Goal: Information Seeking & Learning: Learn about a topic

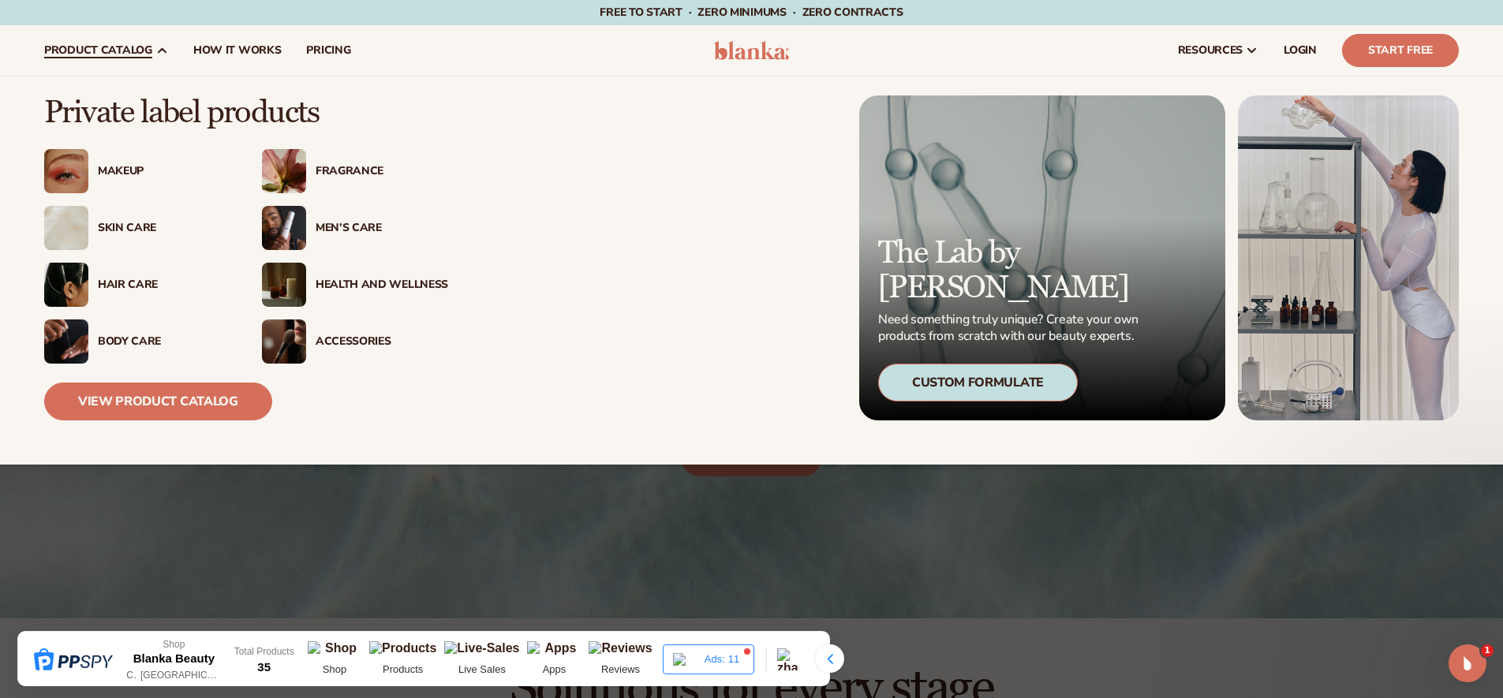
click at [131, 281] on div "Hair Care" at bounding box center [164, 284] width 133 height 13
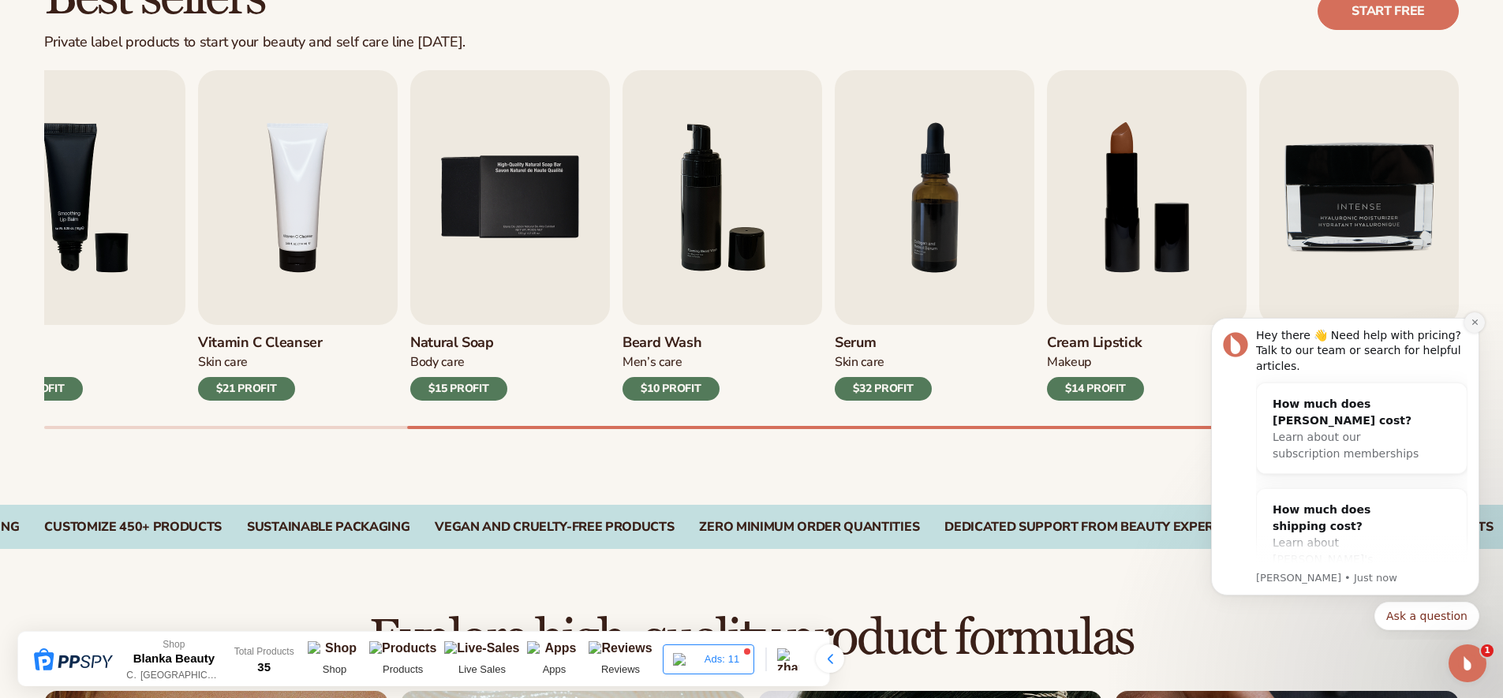
click at [1471, 323] on icon "Dismiss notification" at bounding box center [1475, 322] width 9 height 9
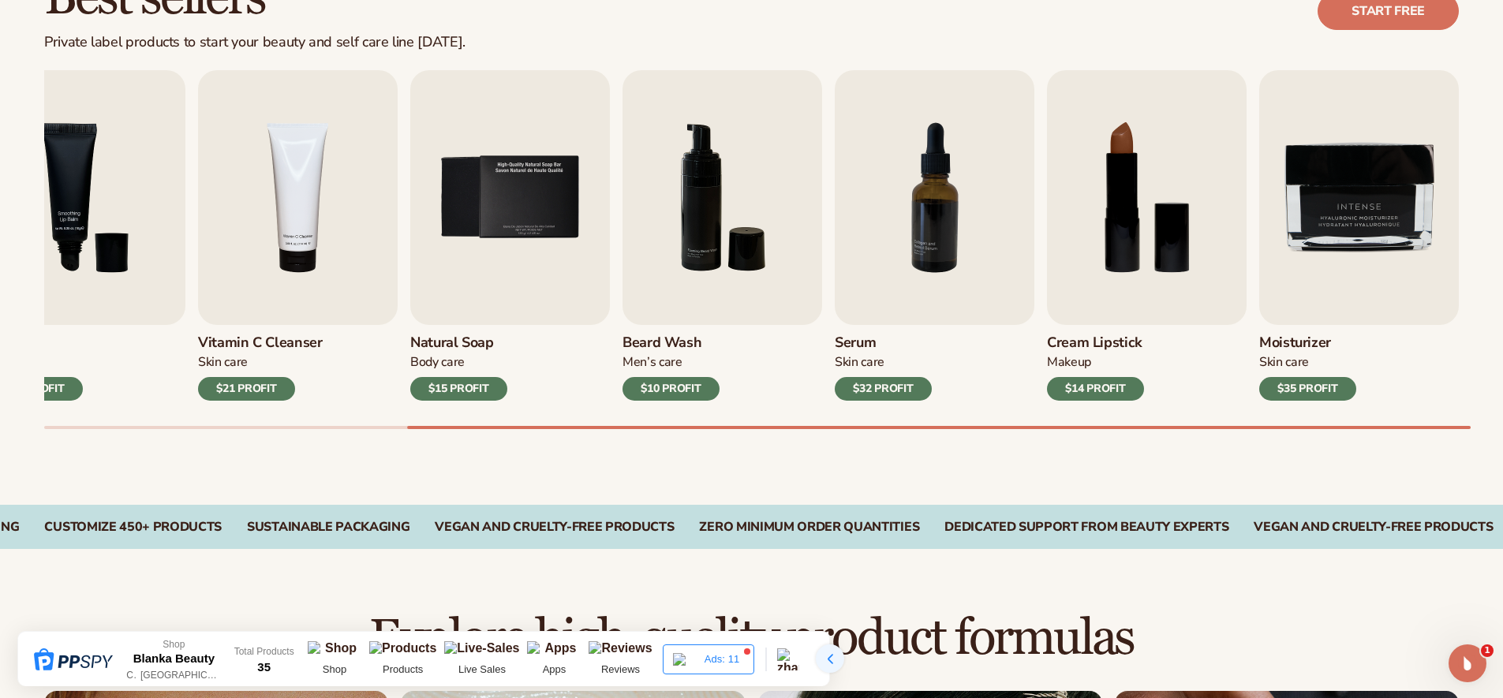
click at [832, 650] on div at bounding box center [830, 659] width 28 height 28
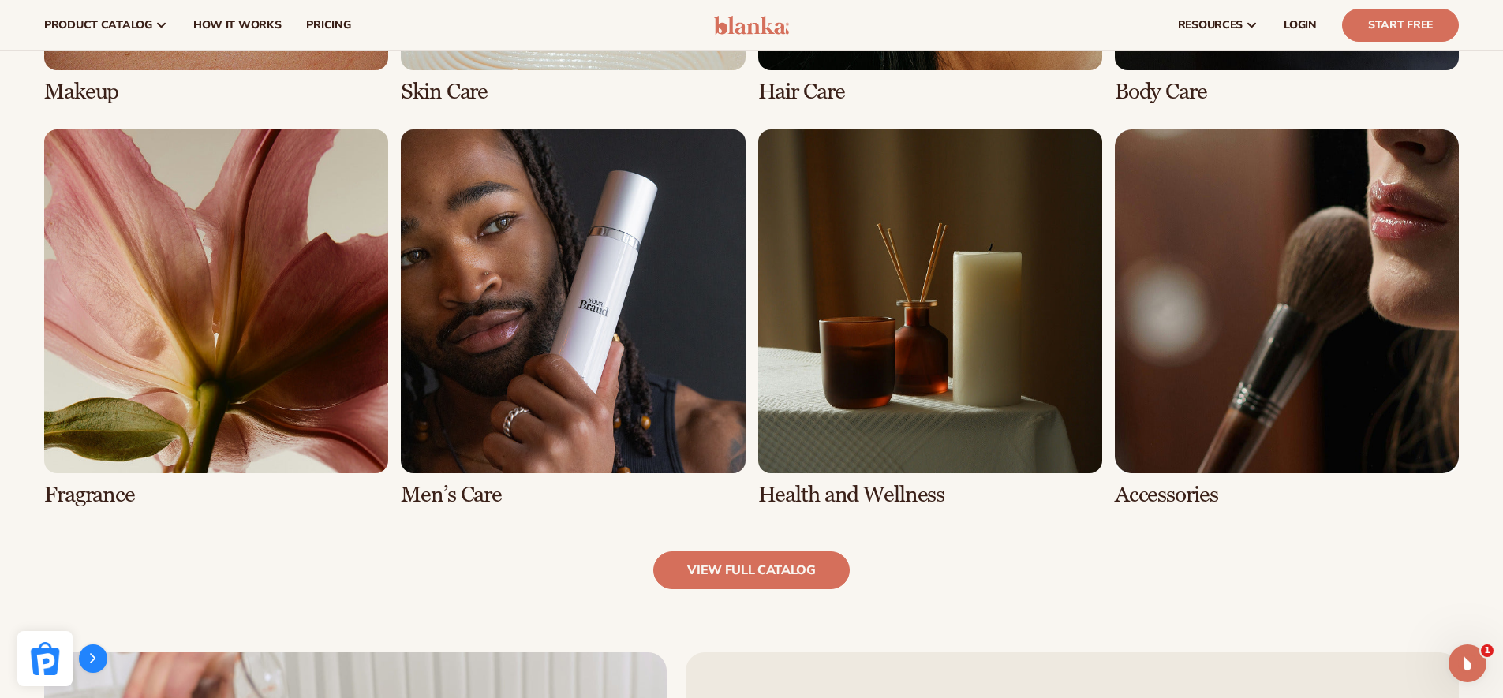
scroll to position [1458, 0]
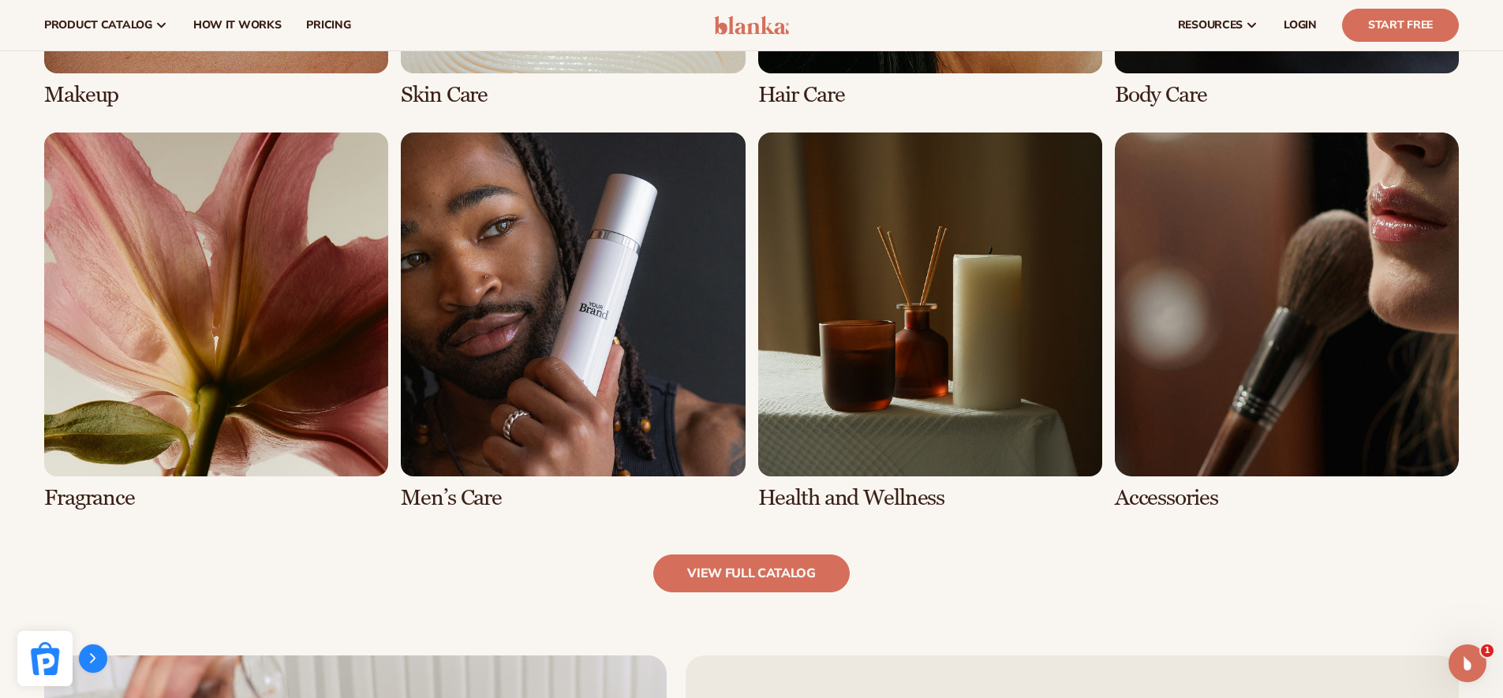
click at [589, 374] on link "6 / 8" at bounding box center [573, 322] width 344 height 378
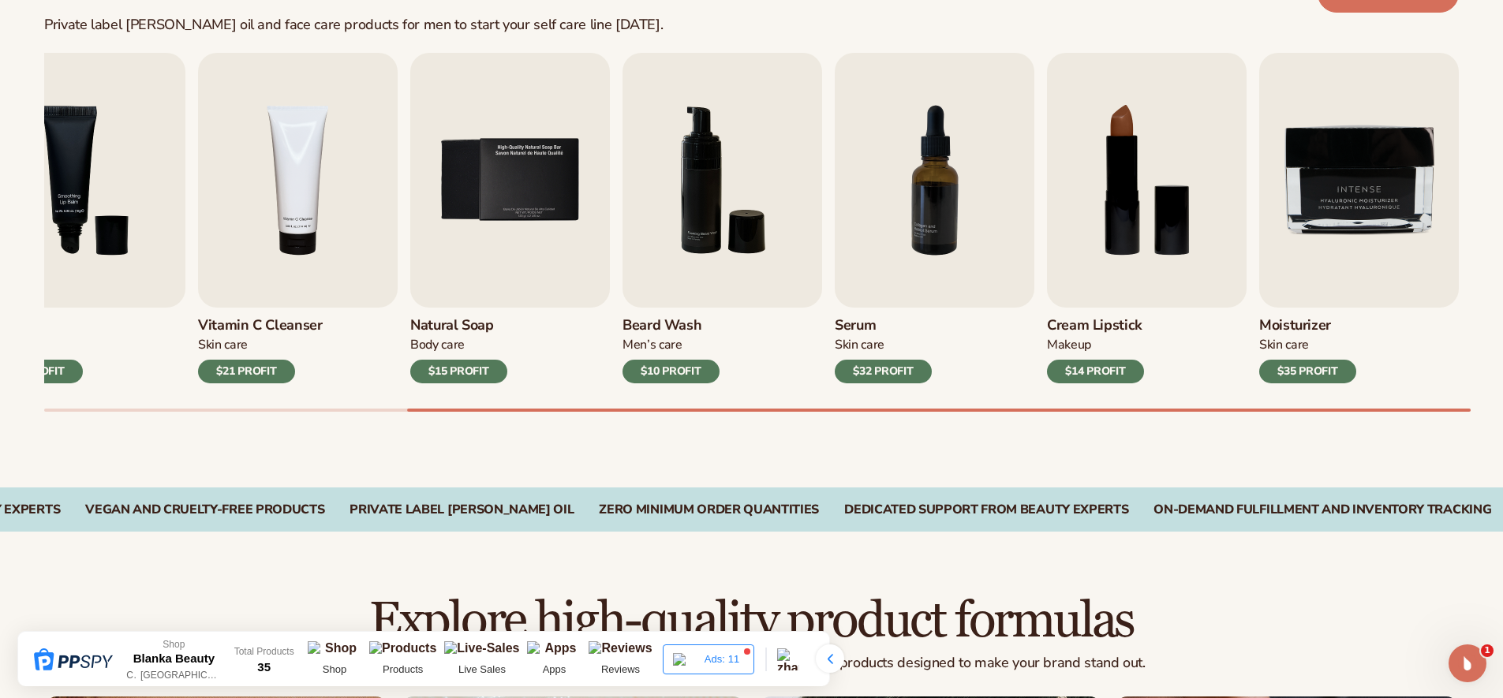
scroll to position [514, 0]
click at [832, 664] on div at bounding box center [830, 659] width 28 height 28
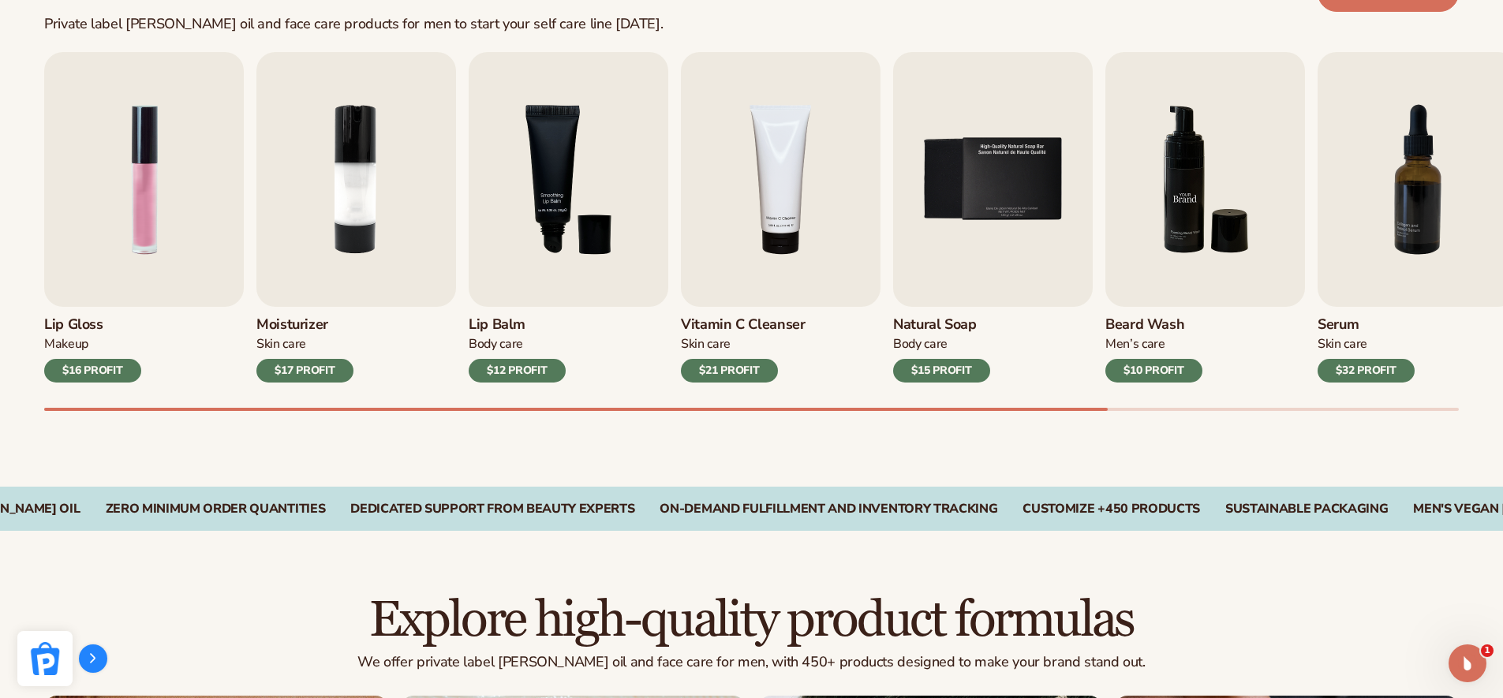
click at [1179, 238] on img "6 / 9" at bounding box center [1205, 179] width 200 height 255
click at [1156, 371] on div "$10 PROFIT" at bounding box center [1153, 371] width 97 height 24
click at [1144, 230] on img "6 / 9" at bounding box center [1205, 179] width 200 height 255
click at [1166, 235] on img "6 / 9" at bounding box center [1205, 179] width 200 height 255
click at [1166, 237] on img "6 / 9" at bounding box center [1205, 179] width 200 height 255
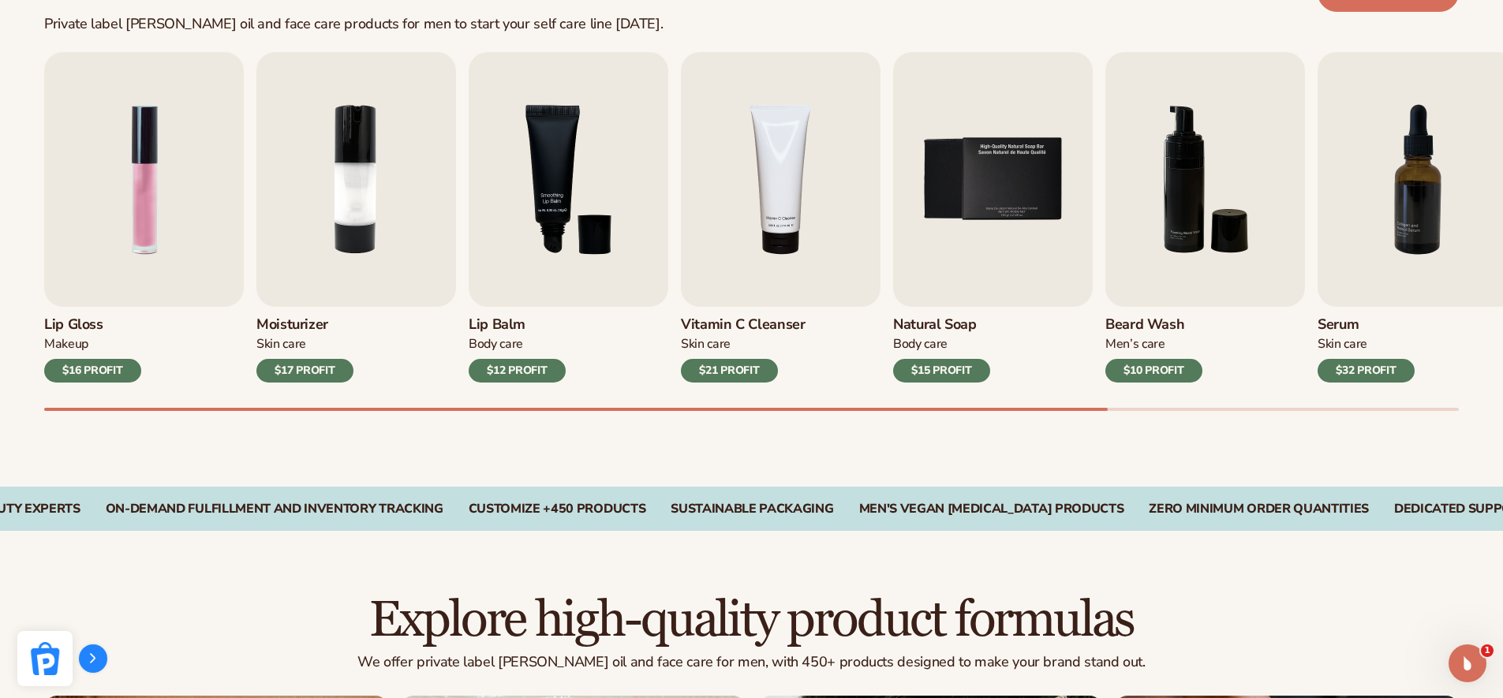
click at [1153, 329] on h3 "Beard Wash" at bounding box center [1153, 324] width 97 height 17
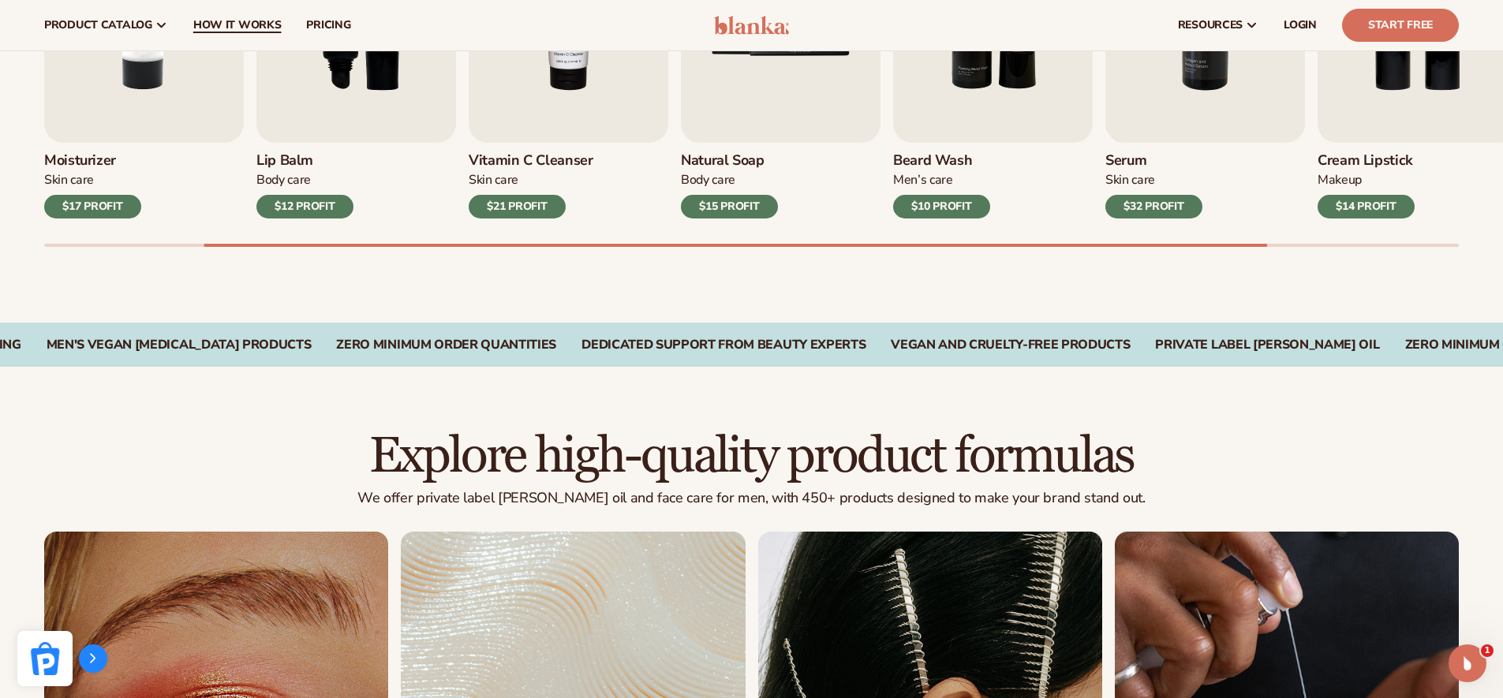
scroll to position [316, 0]
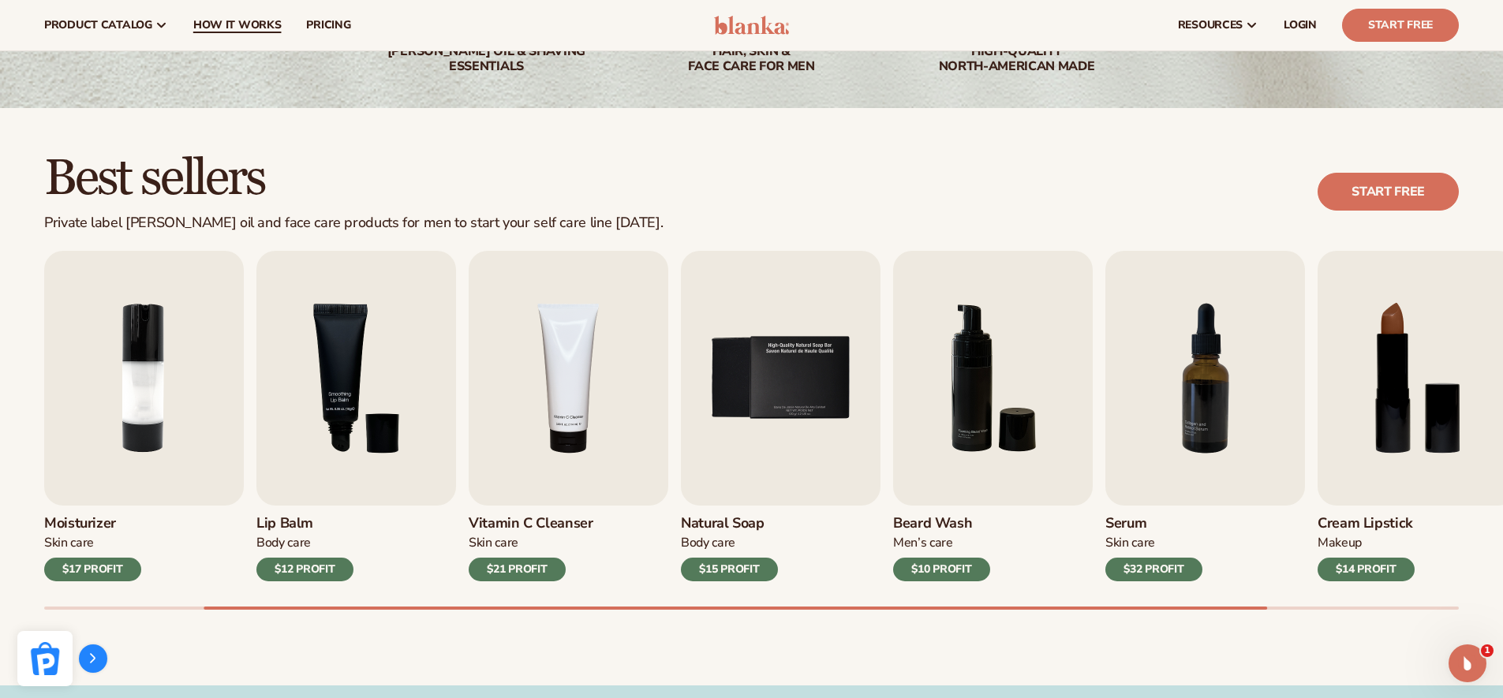
click at [237, 27] on span "How It Works" at bounding box center [237, 25] width 88 height 13
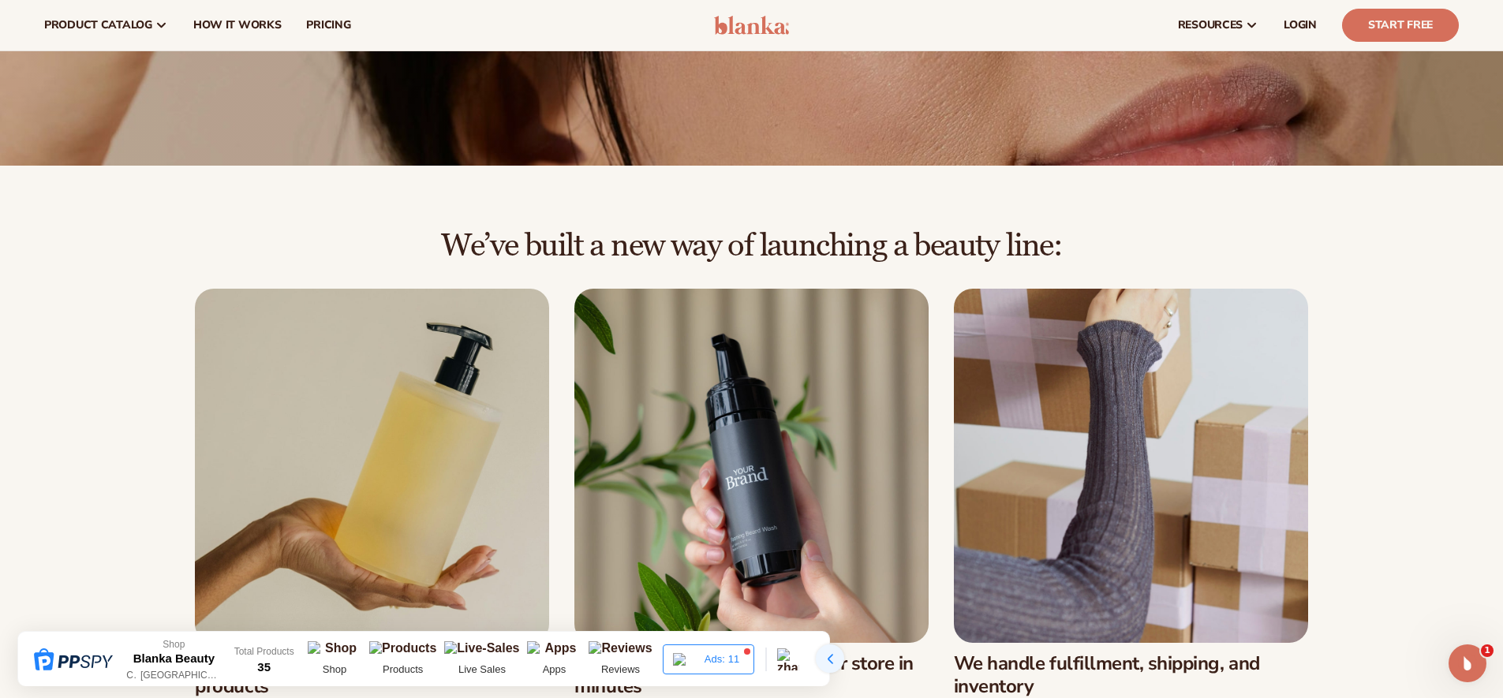
click at [832, 663] on div at bounding box center [830, 659] width 28 height 28
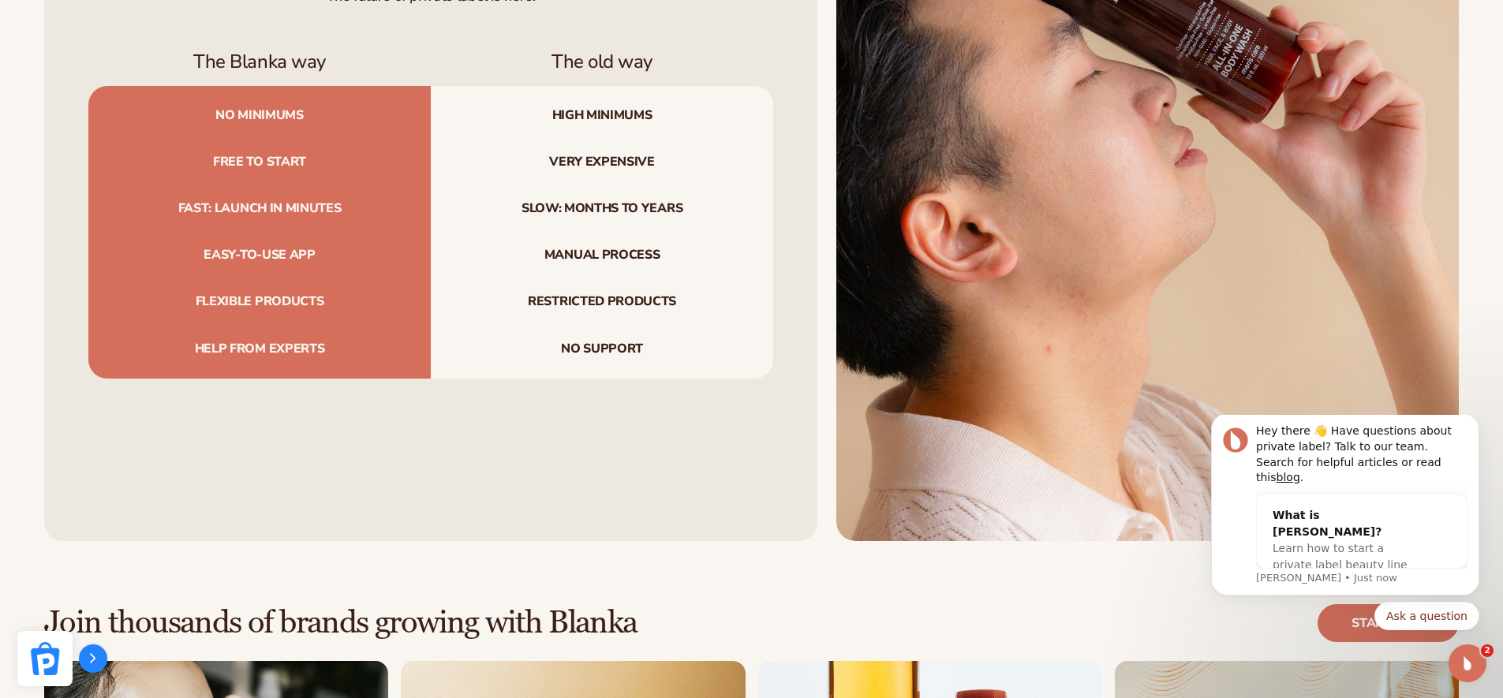
scroll to position [2025, 0]
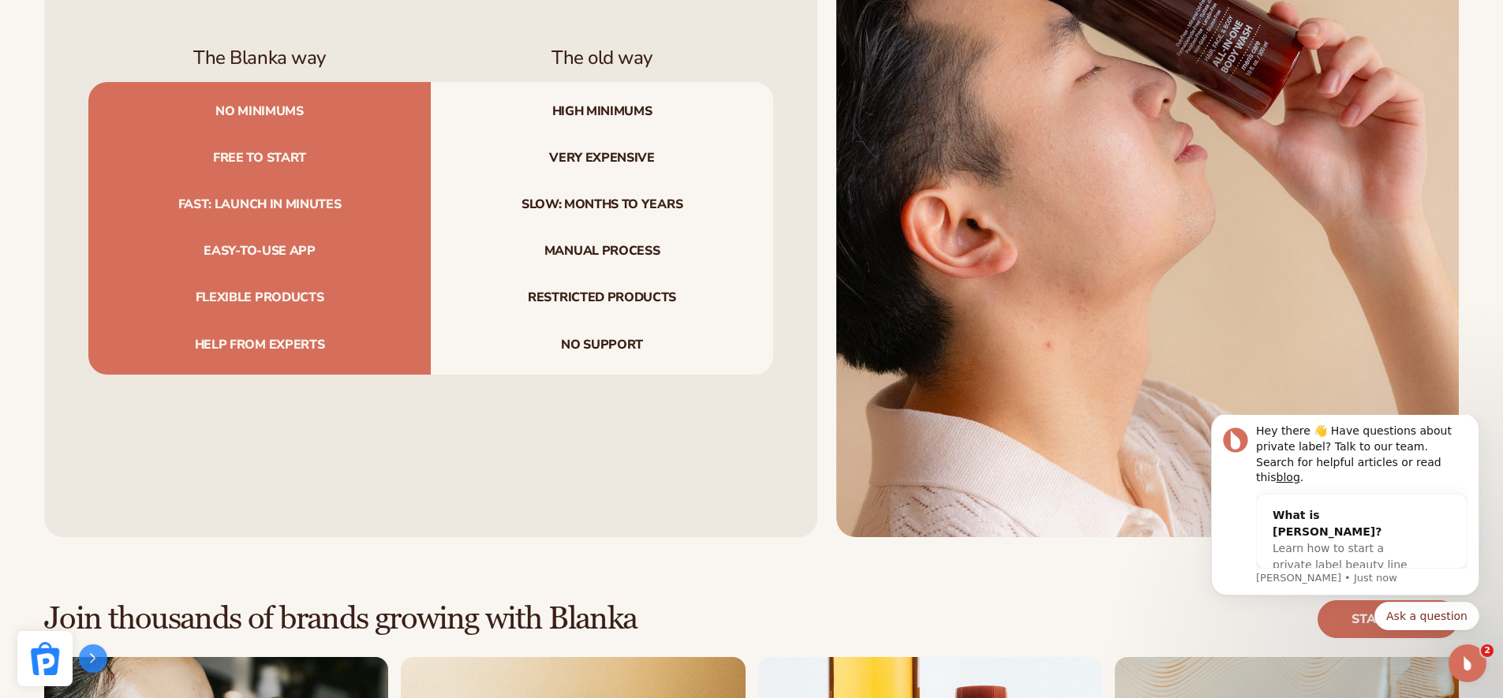
click at [104, 663] on div at bounding box center [93, 659] width 28 height 28
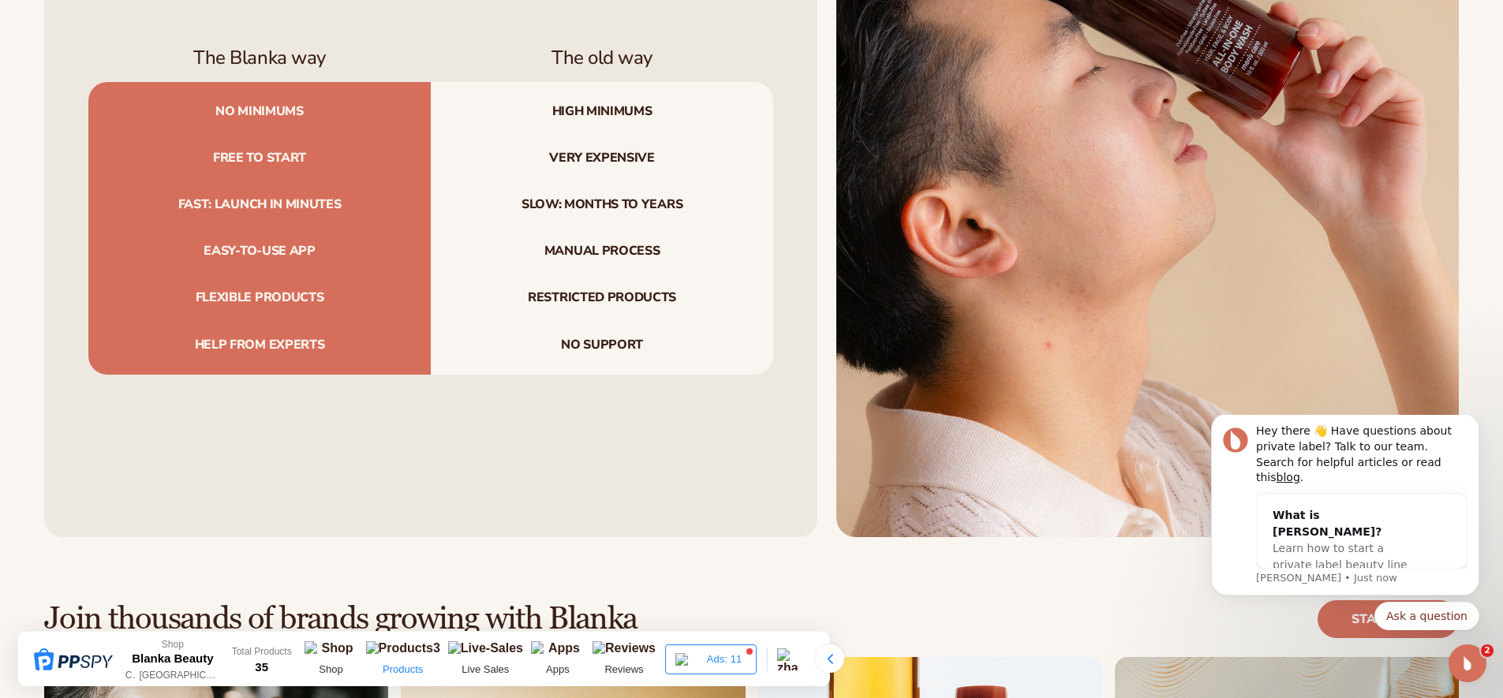
click at [435, 657] on div "Products" at bounding box center [403, 659] width 82 height 36
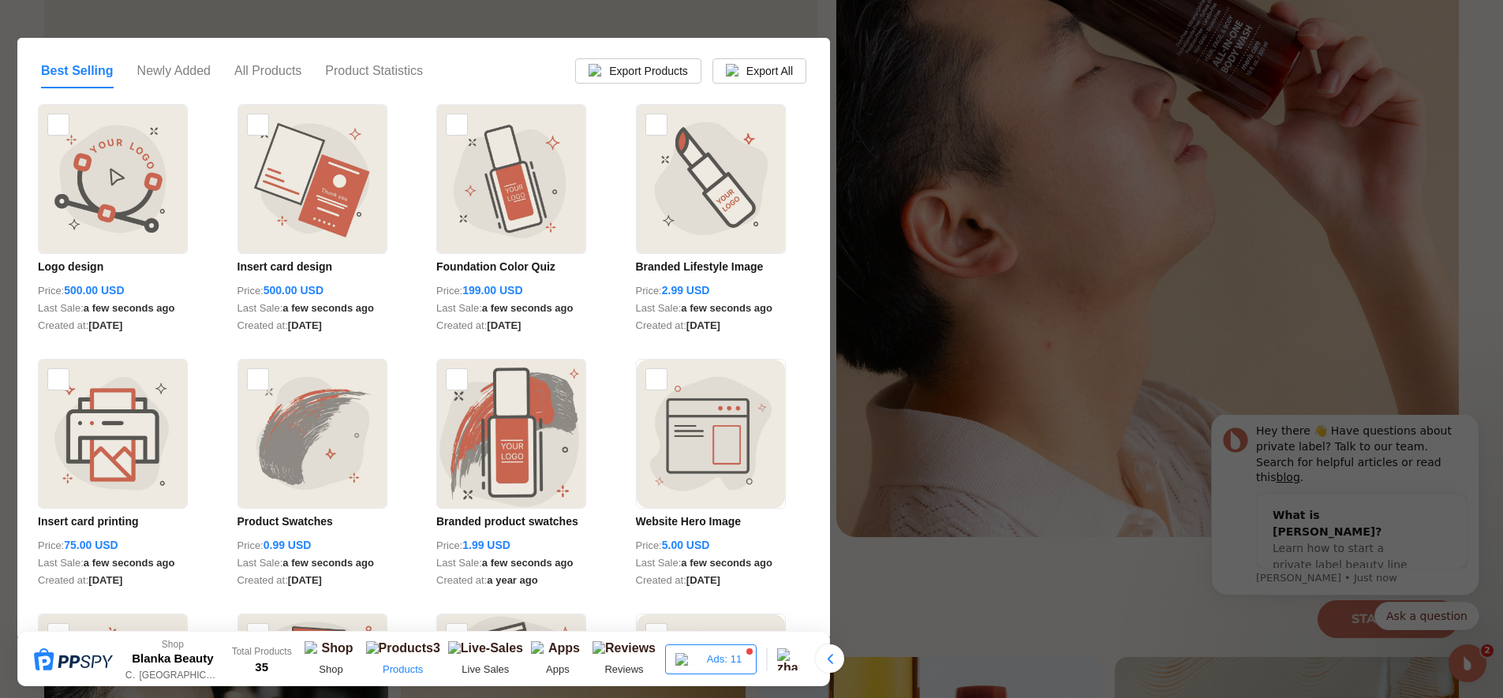
click at [435, 657] on div "Products" at bounding box center [403, 659] width 82 height 36
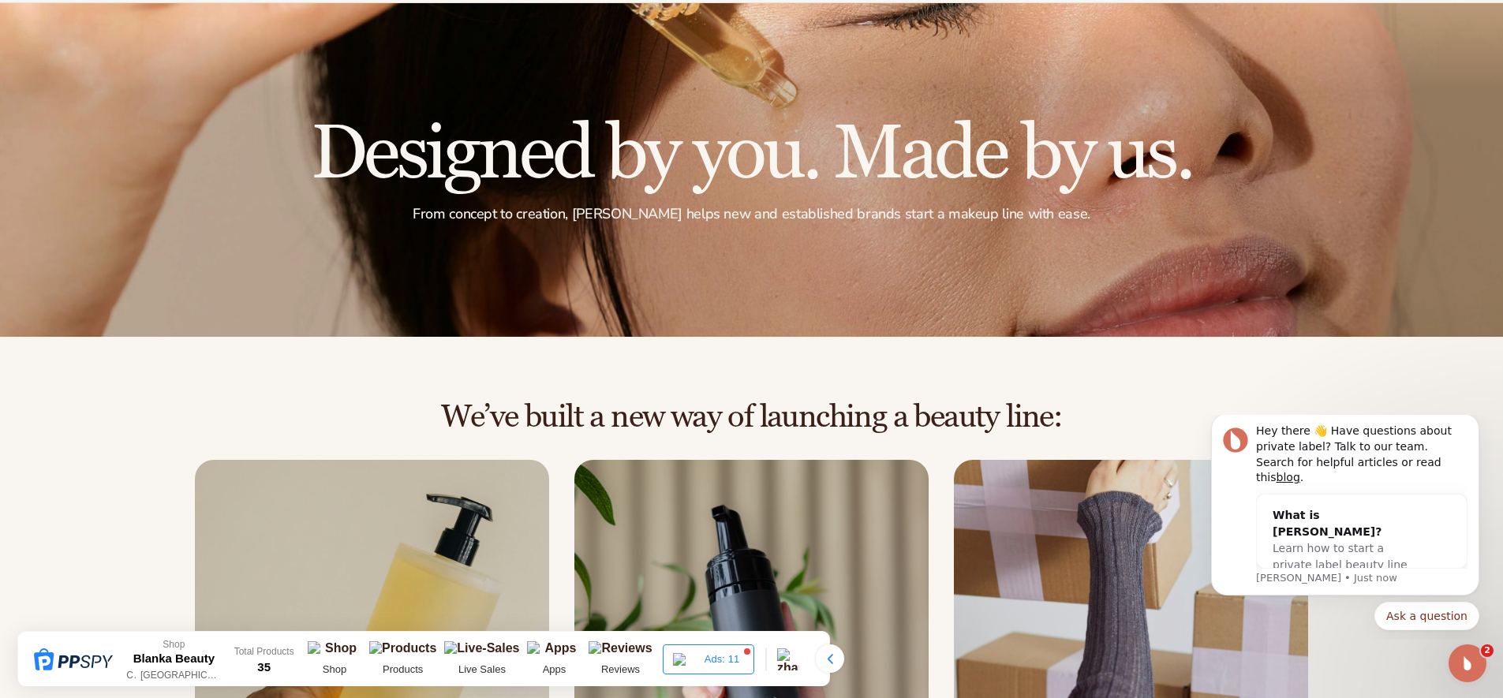
scroll to position [0, 0]
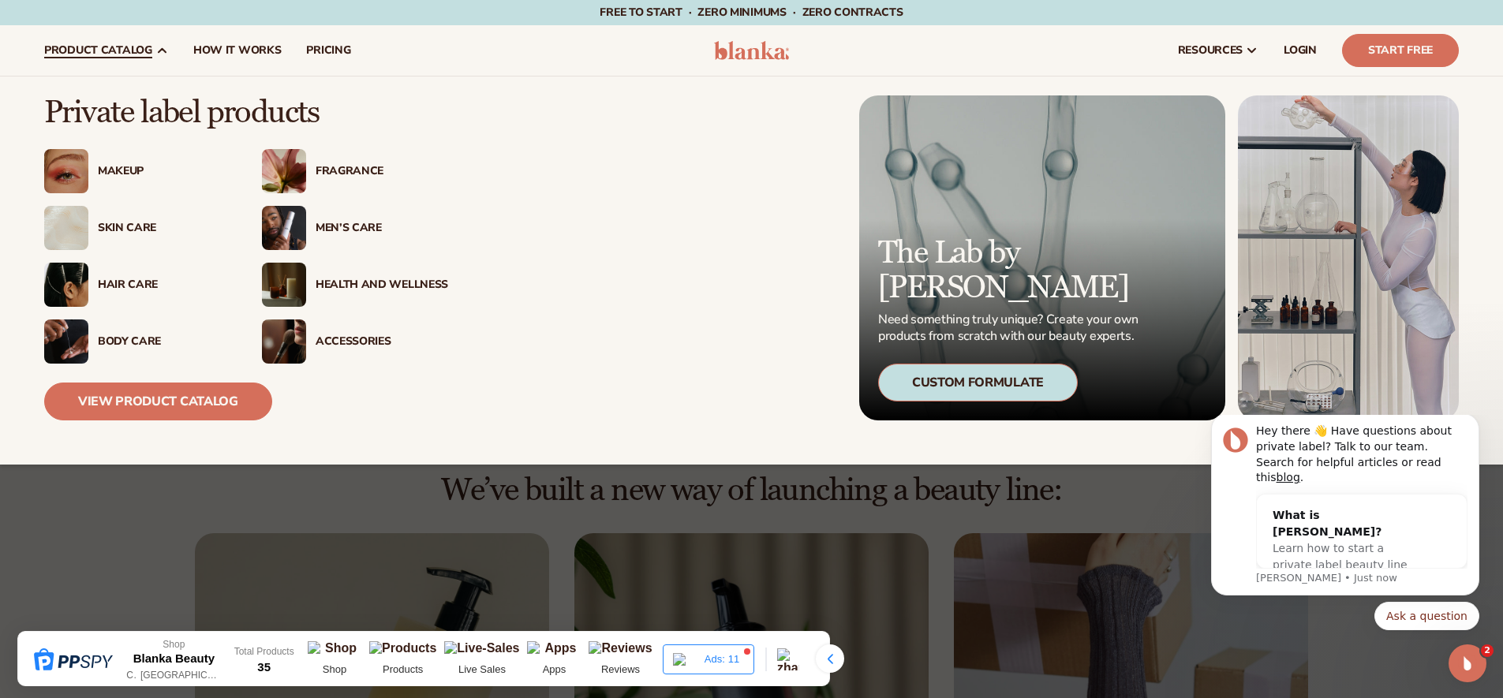
click at [362, 225] on div "Men’s Care" at bounding box center [382, 228] width 133 height 13
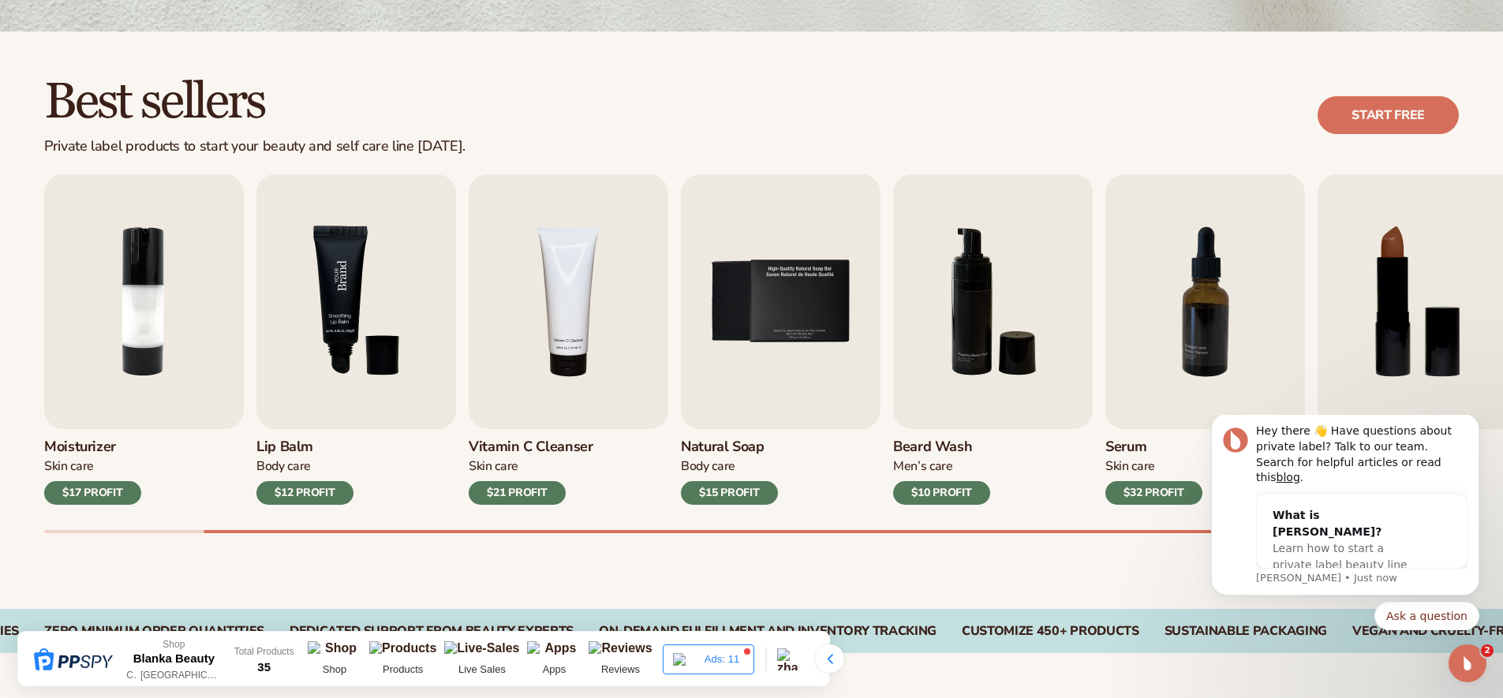
click at [339, 320] on img "3 / 9" at bounding box center [356, 301] width 200 height 255
click at [1456, 435] on div "Hey there 👋 Have questions about private label? Talk to our team. Search for he…" at bounding box center [1345, 504] width 268 height 182
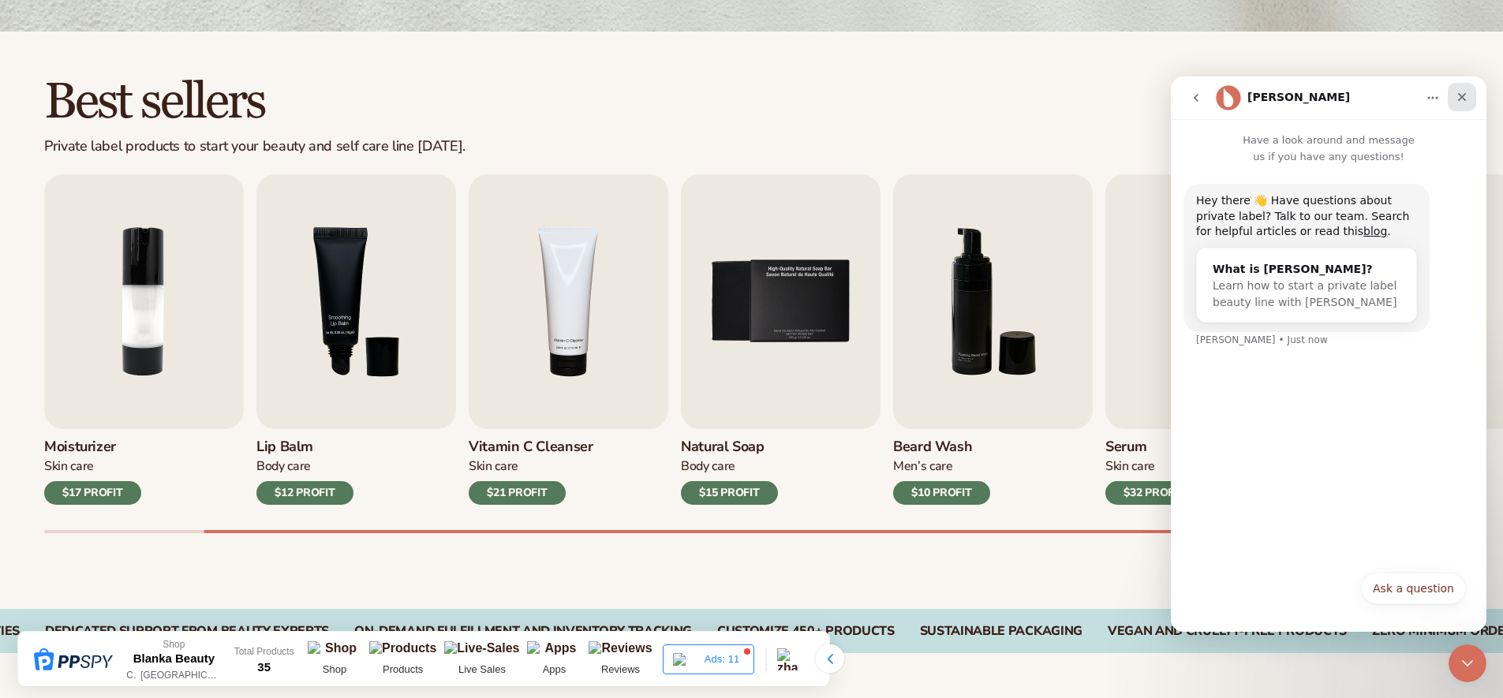
click at [1461, 103] on icon "Close" at bounding box center [1462, 97] width 13 height 13
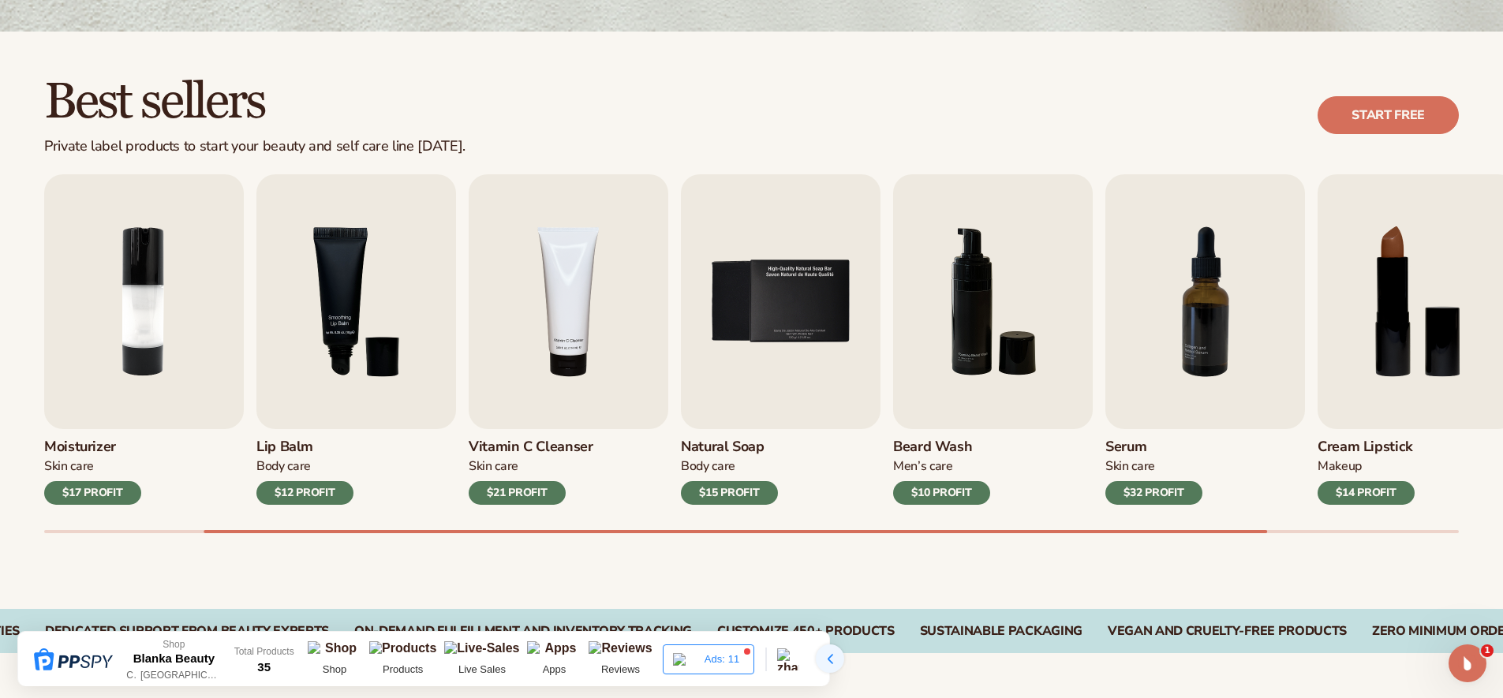
click at [828, 654] on icon at bounding box center [831, 659] width 6 height 10
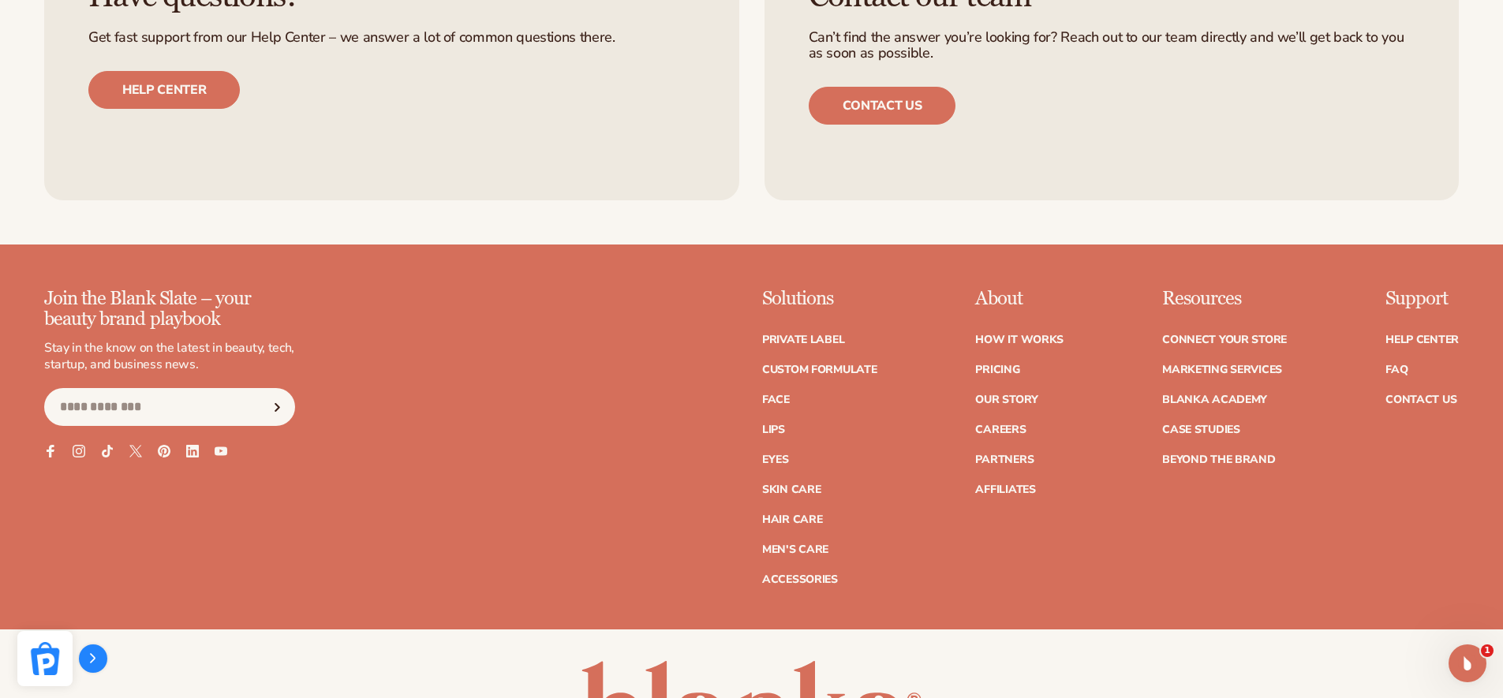
scroll to position [2947, 0]
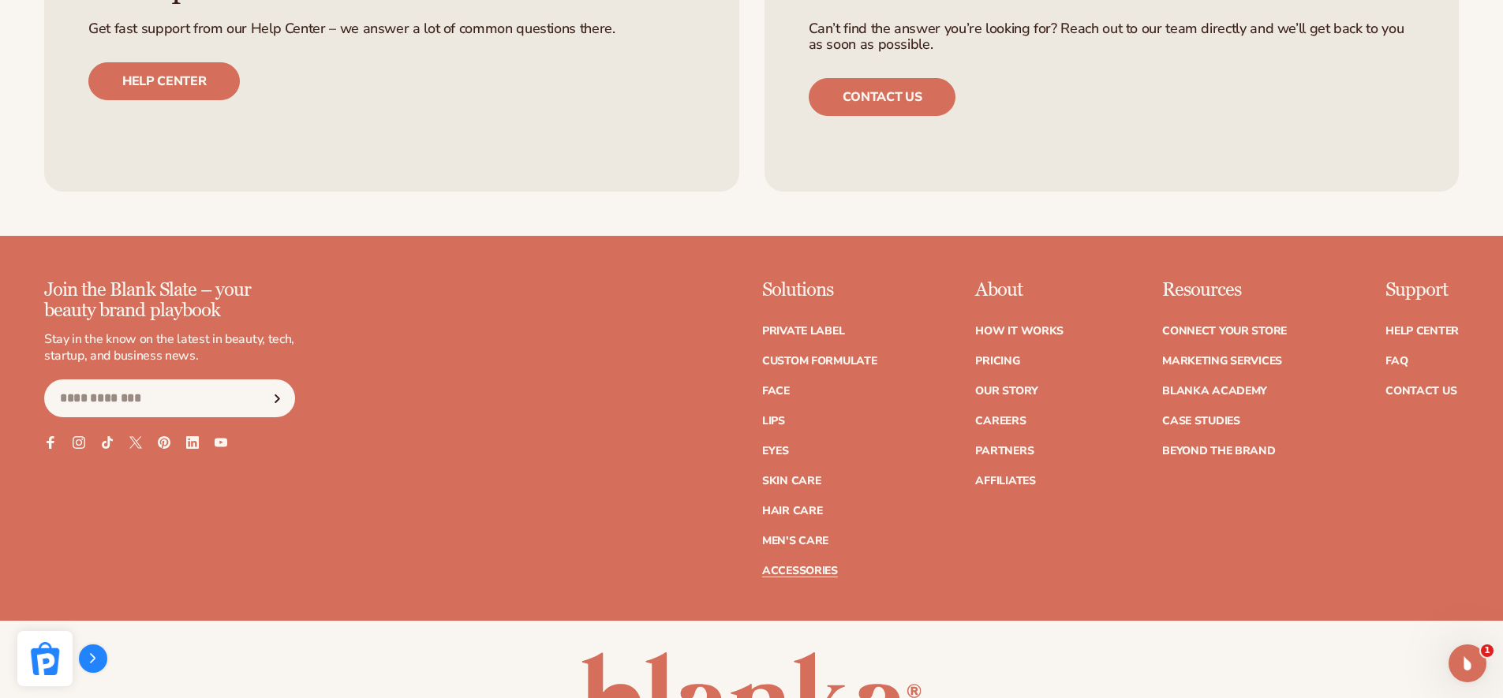
click at [820, 574] on link "Accessories" at bounding box center [800, 571] width 76 height 11
